Goal: Transaction & Acquisition: Book appointment/travel/reservation

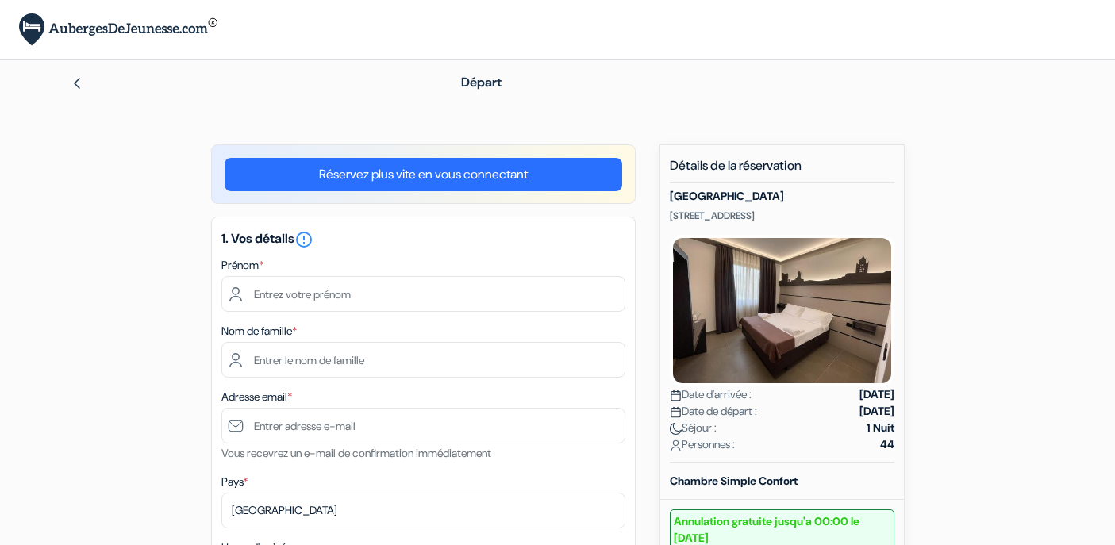
click at [78, 75] on link at bounding box center [77, 82] width 13 height 17
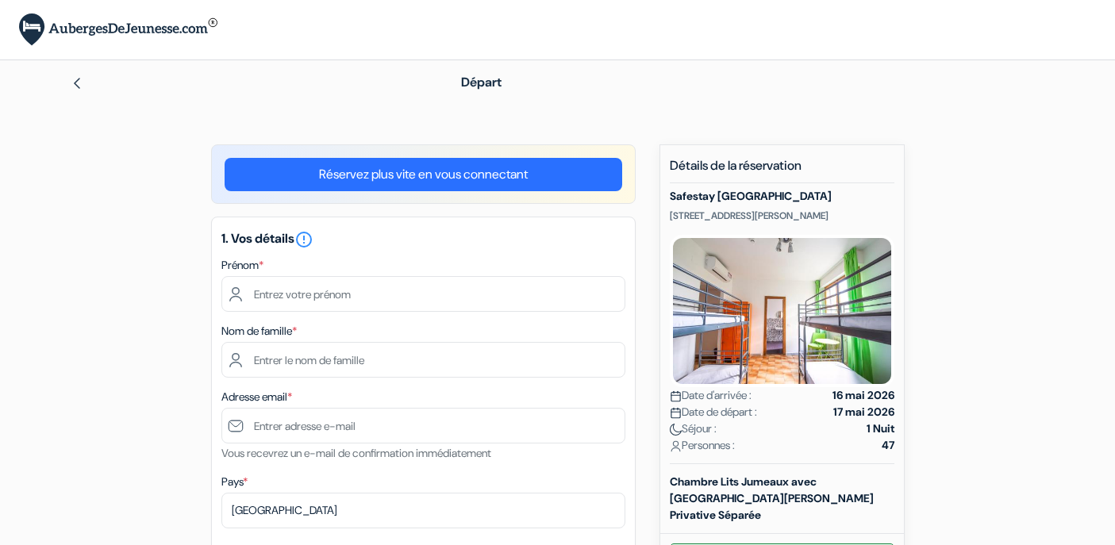
click at [75, 84] on img at bounding box center [77, 83] width 13 height 13
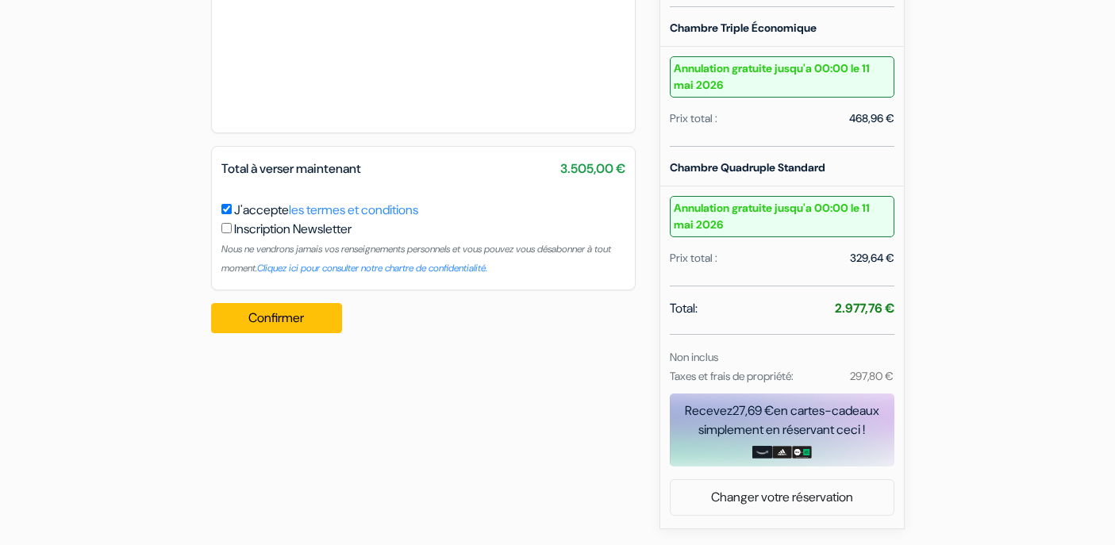
scroll to position [885, 0]
